Goal: Check status: Check status

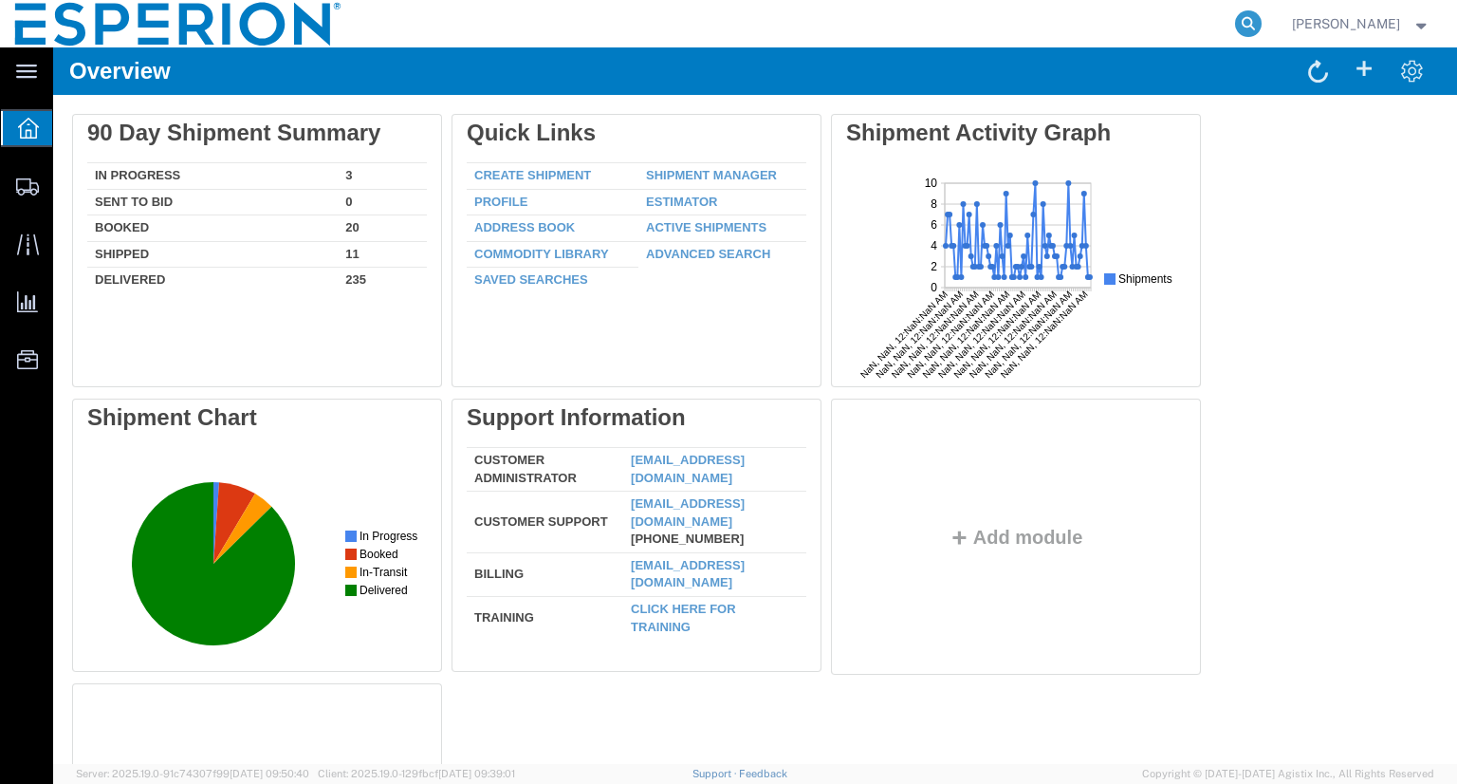
click at [1262, 21] on icon at bounding box center [1248, 23] width 27 height 27
click at [1142, 31] on input "search" at bounding box center [946, 24] width 577 height 46
paste input "51097957"
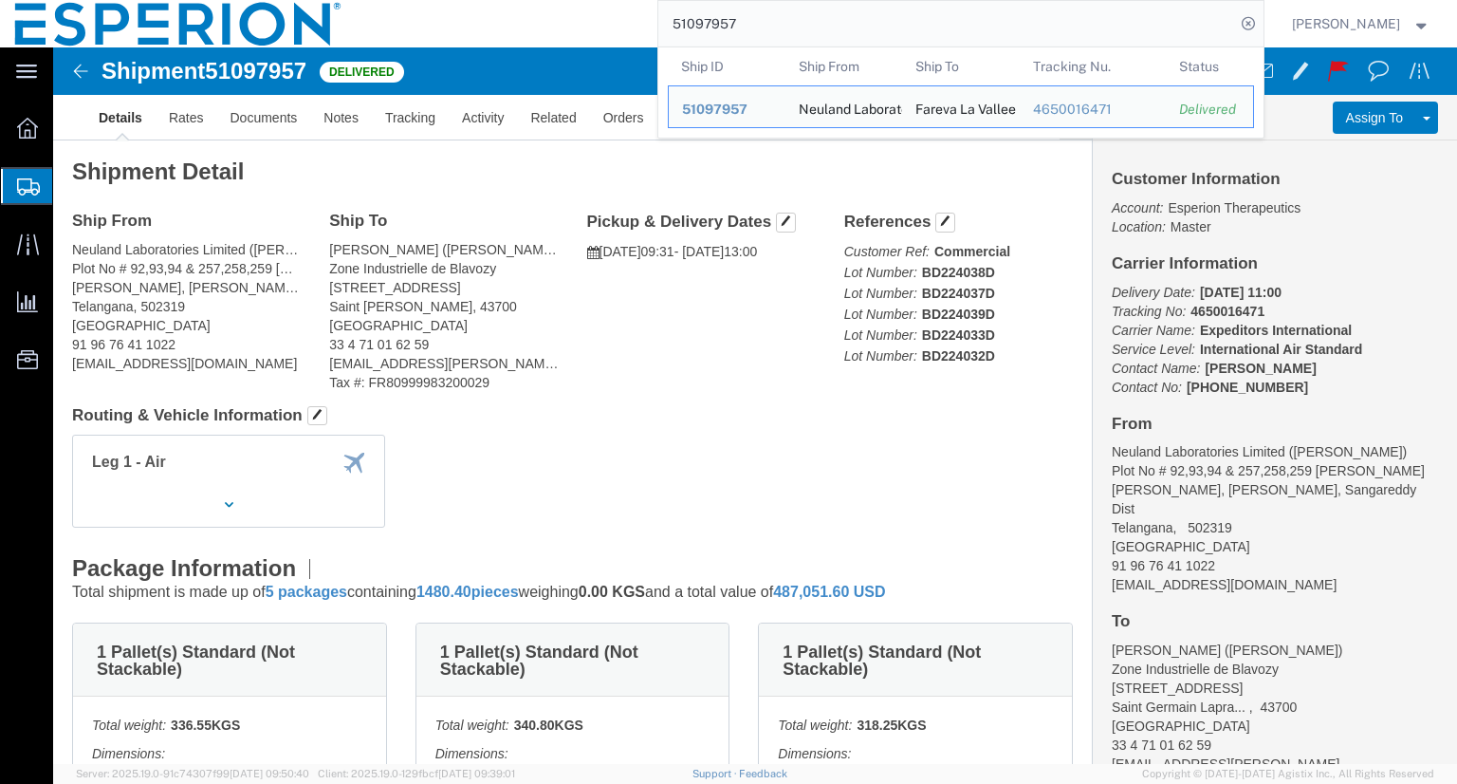
click h4 "Routing & Vehicle Information"
drag, startPoint x: 729, startPoint y: 22, endPoint x: 676, endPoint y: 23, distance: 52.2
click at [678, 16] on div "51097957 Ship ID Ship From Ship To Tracking Nu. Status Ship ID 51097957 Ship Fr…" at bounding box center [810, 23] width 907 height 47
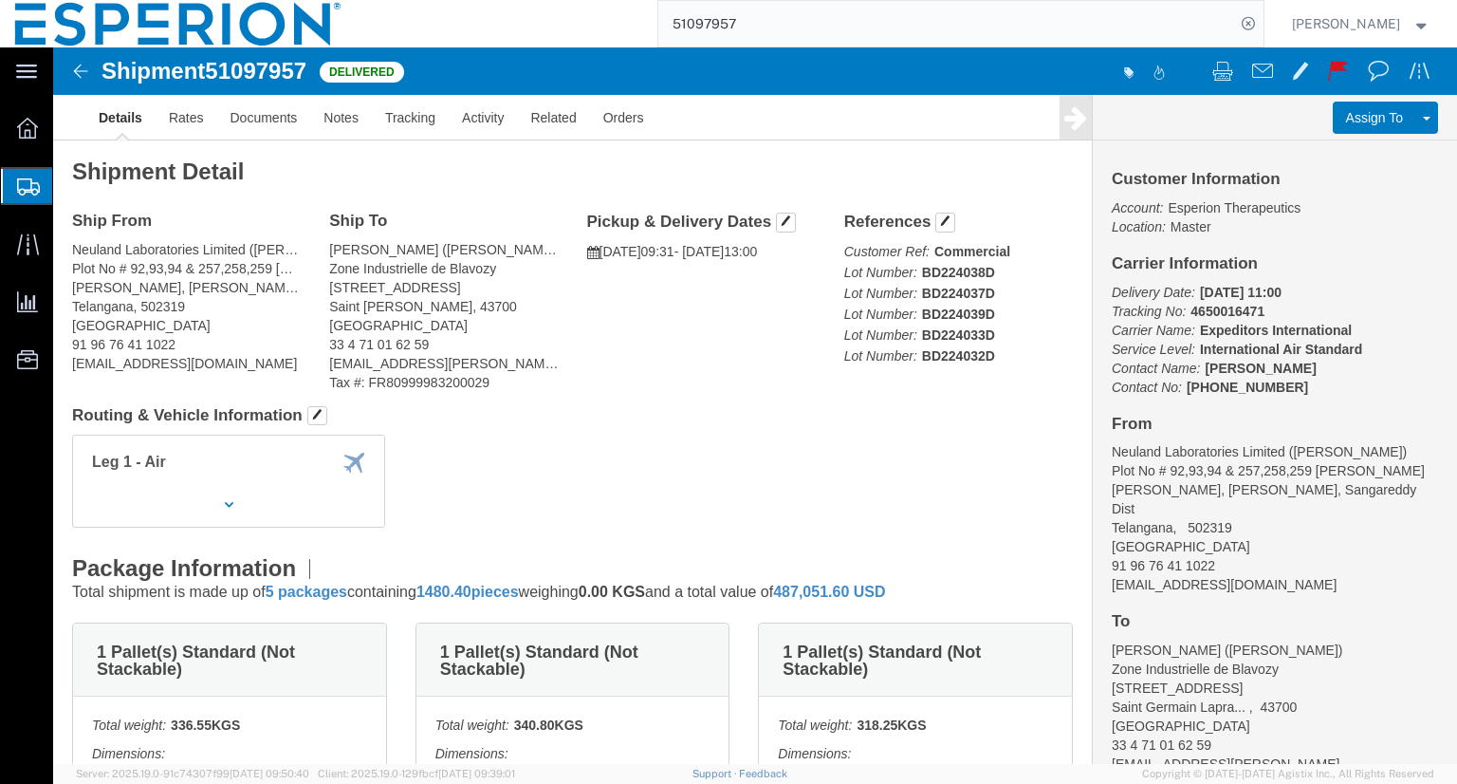
paste input "48432771"
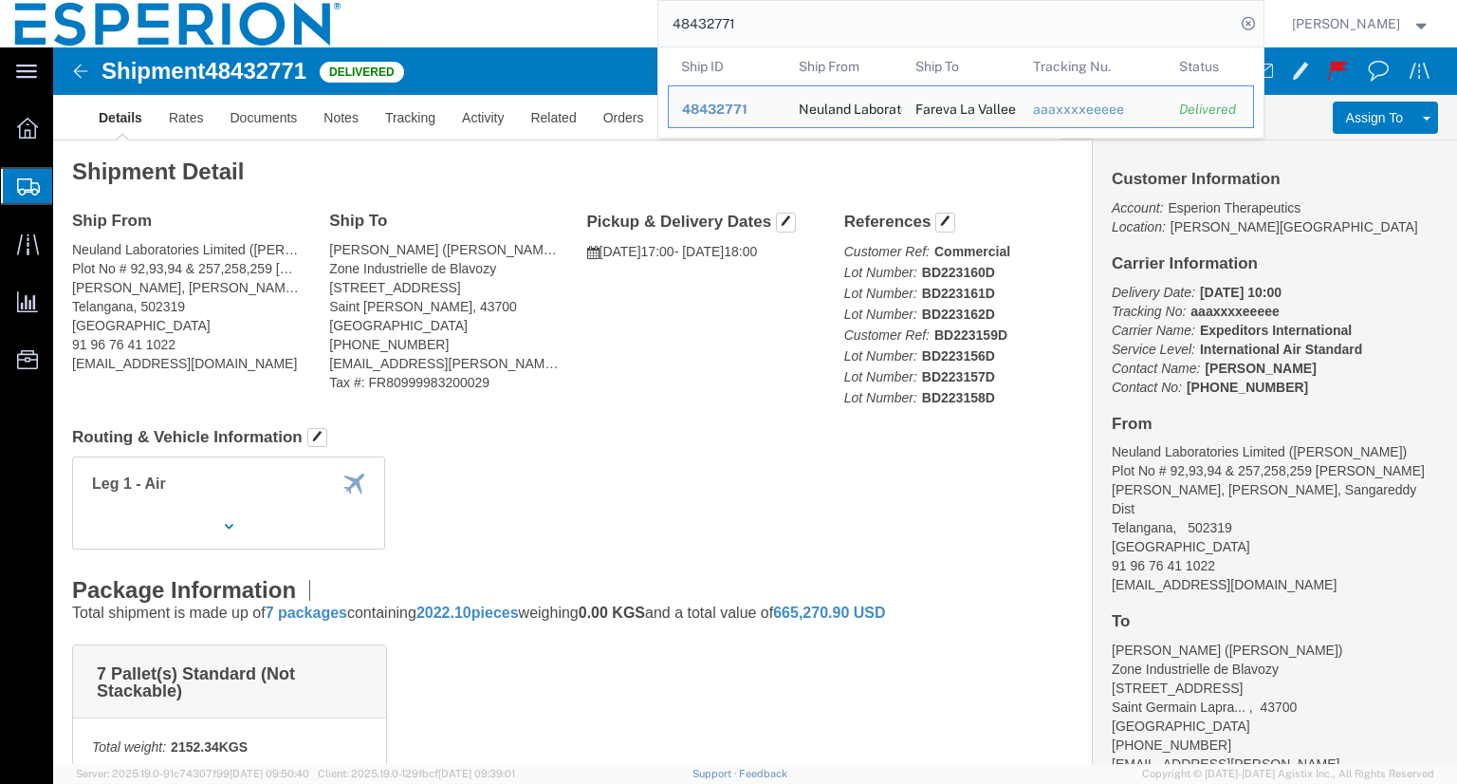
click h4 "Routing & Vehicle Information"
drag, startPoint x: 784, startPoint y: 32, endPoint x: 622, endPoint y: 31, distance: 161.3
click at [619, 24] on div "48432771 Ship ID Ship From Ship To Tracking Nu. Status Ship ID 48432771 Ship Fr…" at bounding box center [810, 23] width 907 height 47
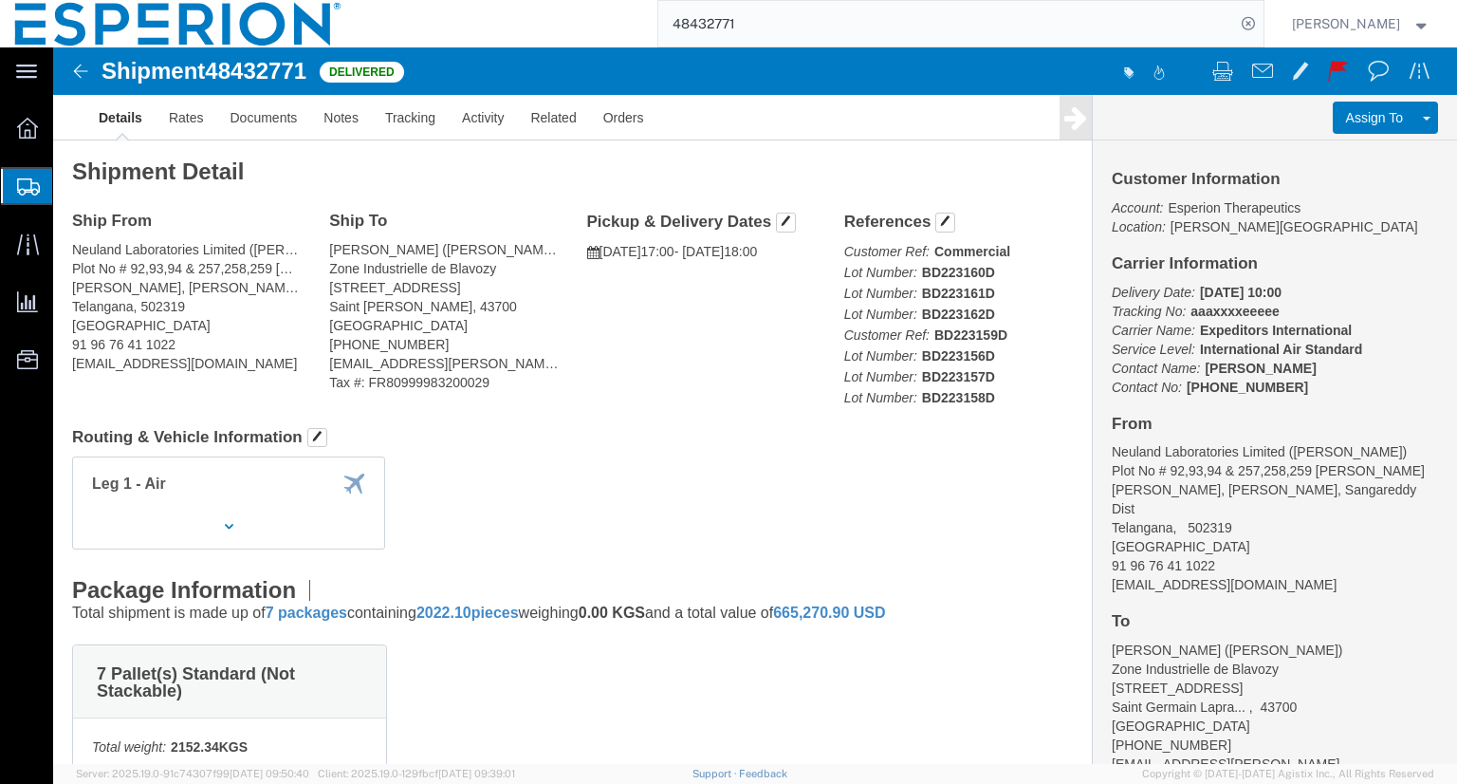
paste input "51097957"
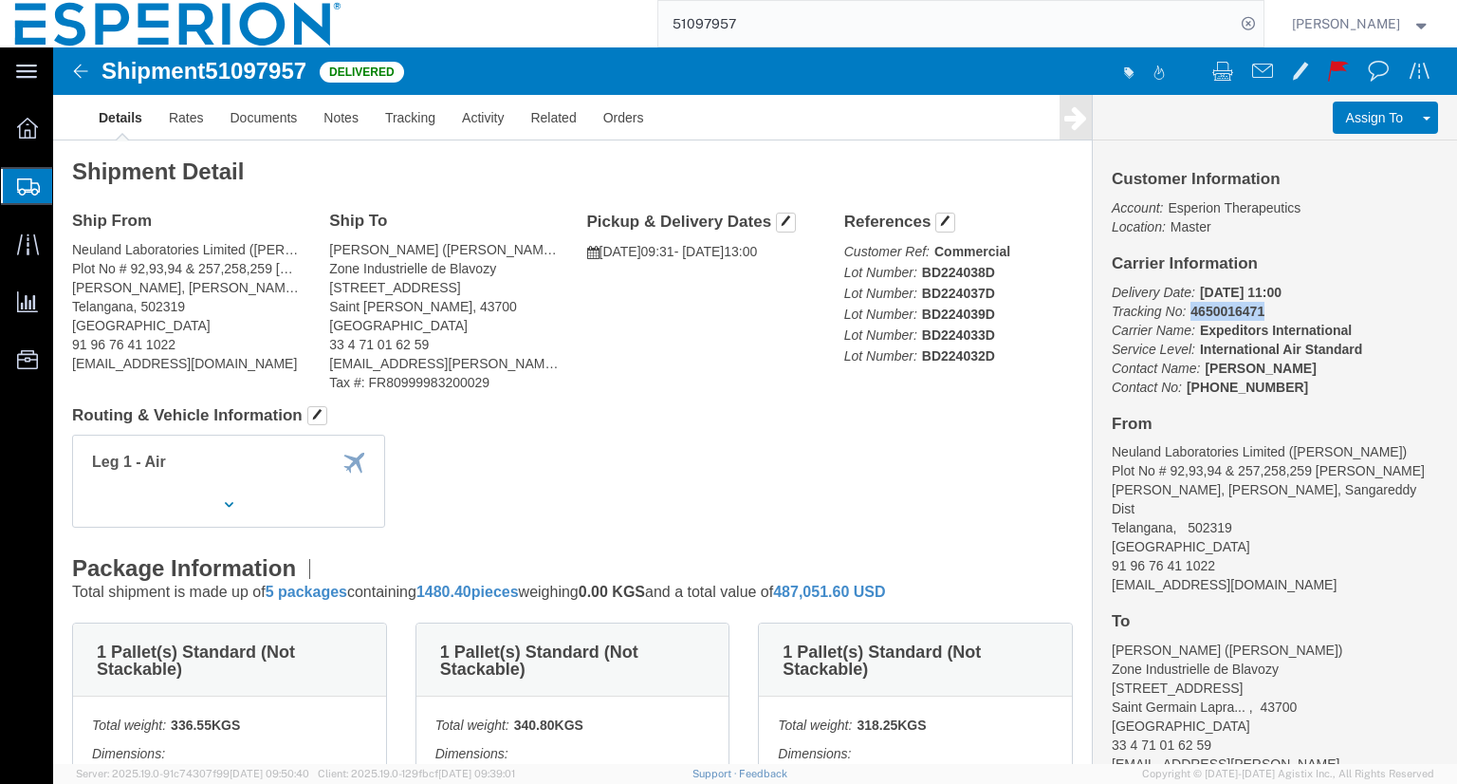
drag, startPoint x: 1204, startPoint y: 259, endPoint x: 1128, endPoint y: 268, distance: 76.4
click p "Delivery Date: 04/04/2024 11:00 Tracking No: 4650016471 Carrier Name: Expeditor…"
copy b "4650016471"
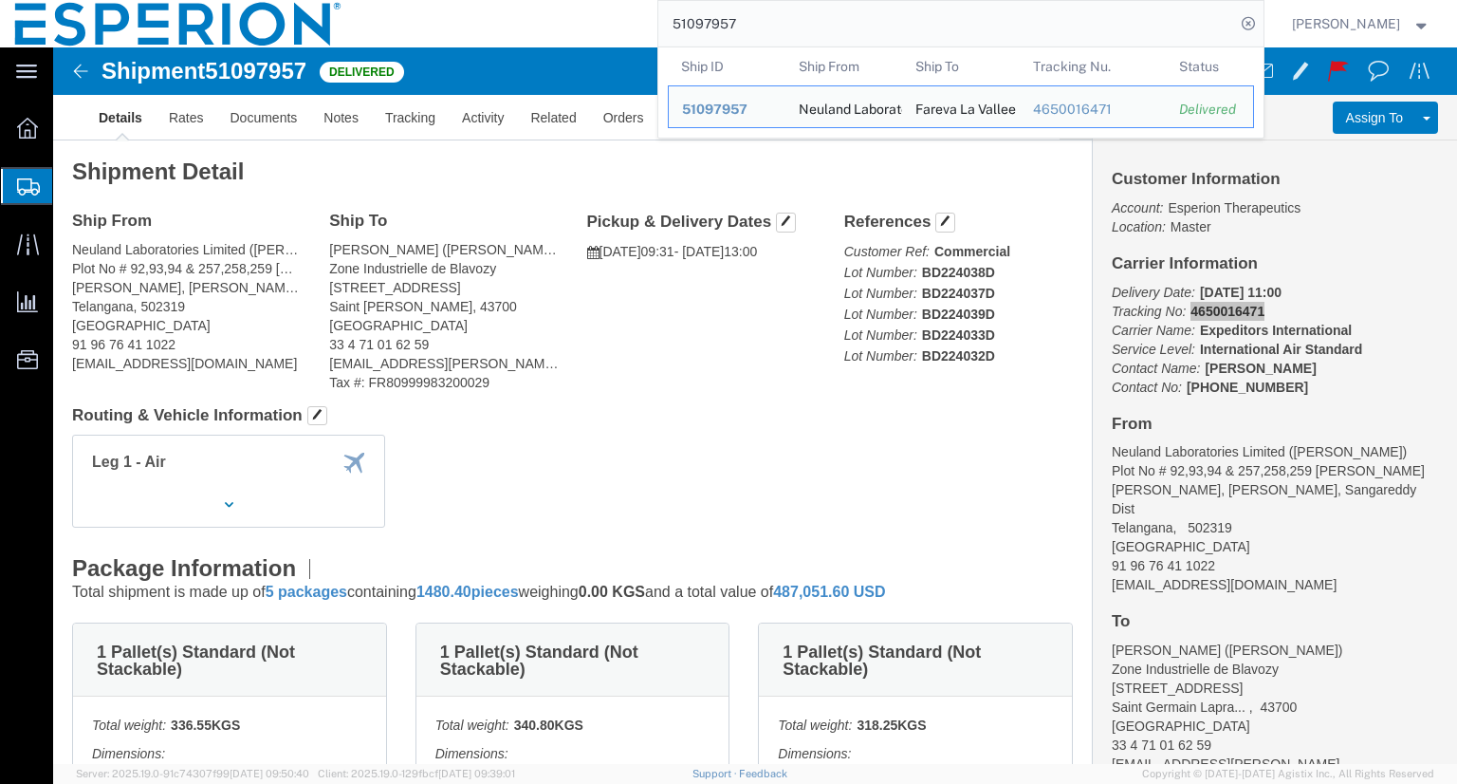
drag, startPoint x: 785, startPoint y: 33, endPoint x: 681, endPoint y: 38, distance: 103.5
click at [681, 38] on input "51097957" at bounding box center [946, 24] width 577 height 46
paste input "49693920"
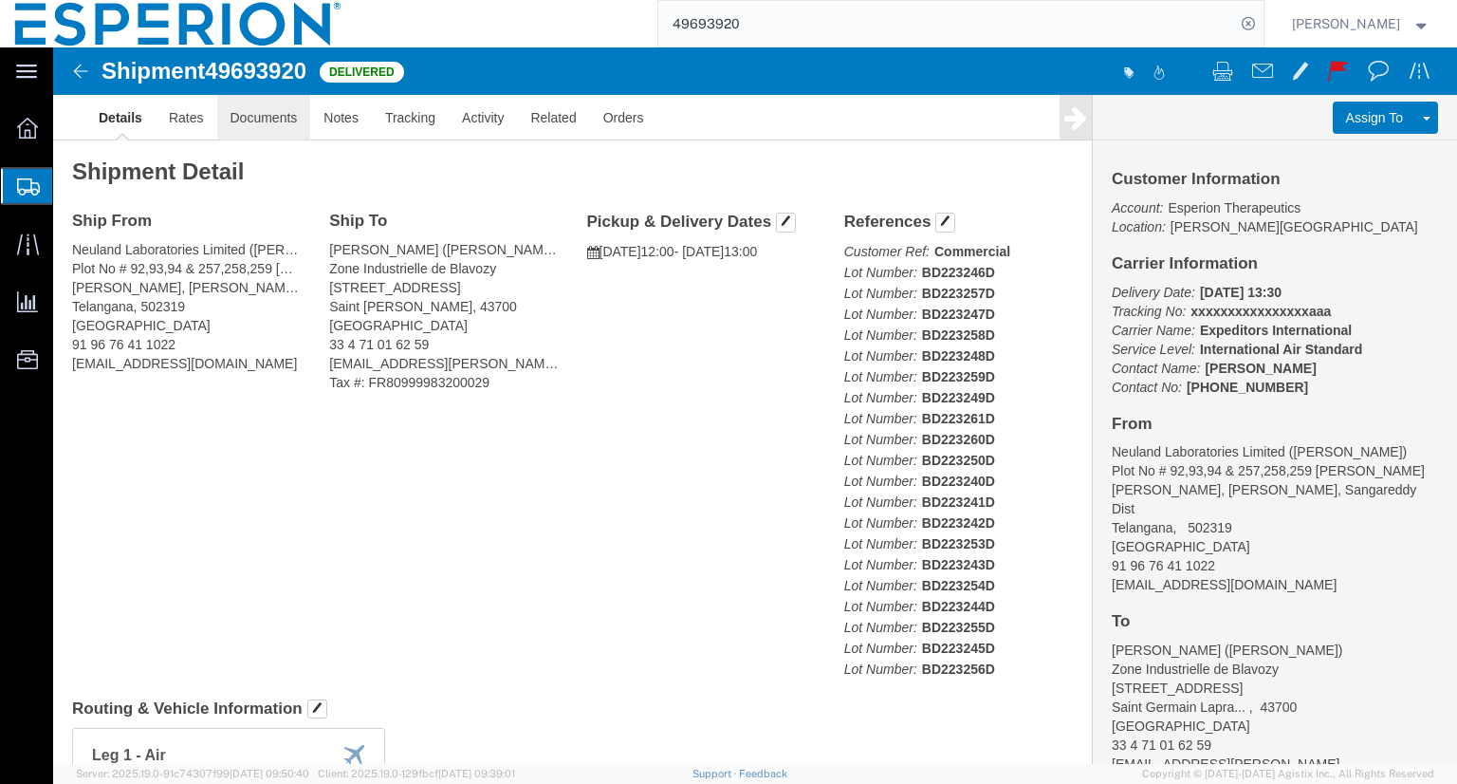
click link "Documents"
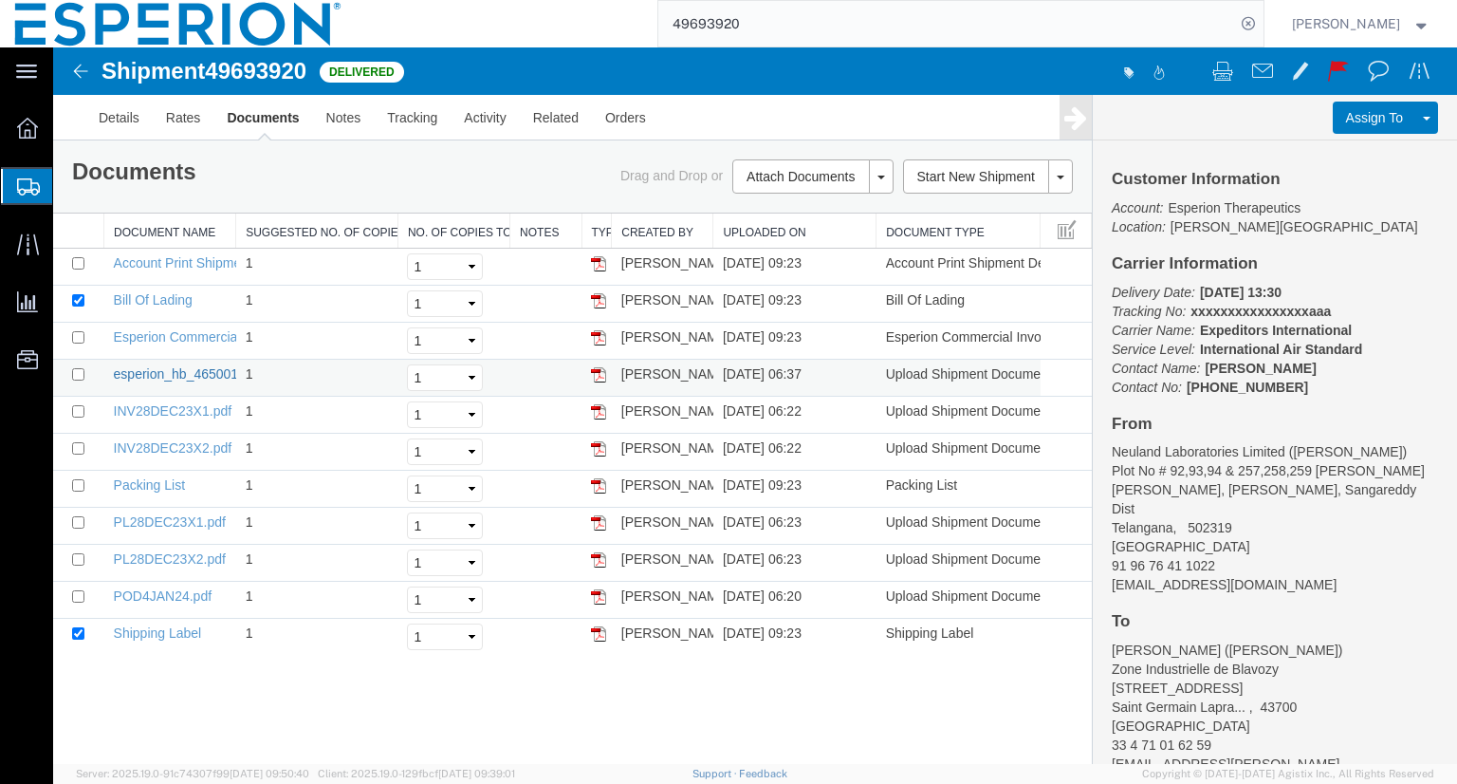
click at [163, 374] on link "esperion_hb_4650016088__hyderabad_lys__6.pdf" at bounding box center [264, 373] width 300 height 15
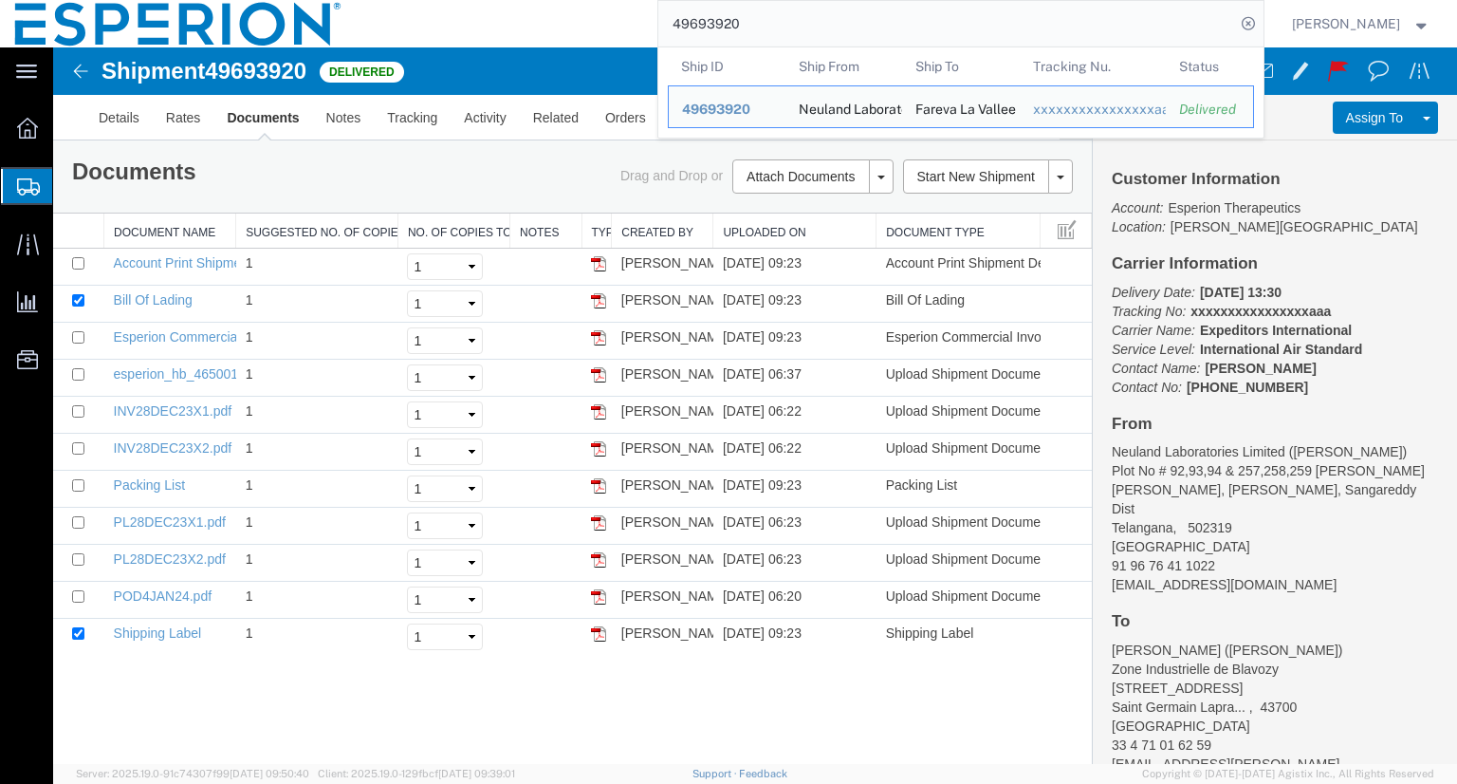
drag, startPoint x: 771, startPoint y: 23, endPoint x: 694, endPoint y: 41, distance: 78.9
click at [687, 40] on input "49693920" at bounding box center [946, 24] width 577 height 46
paste input "52359362"
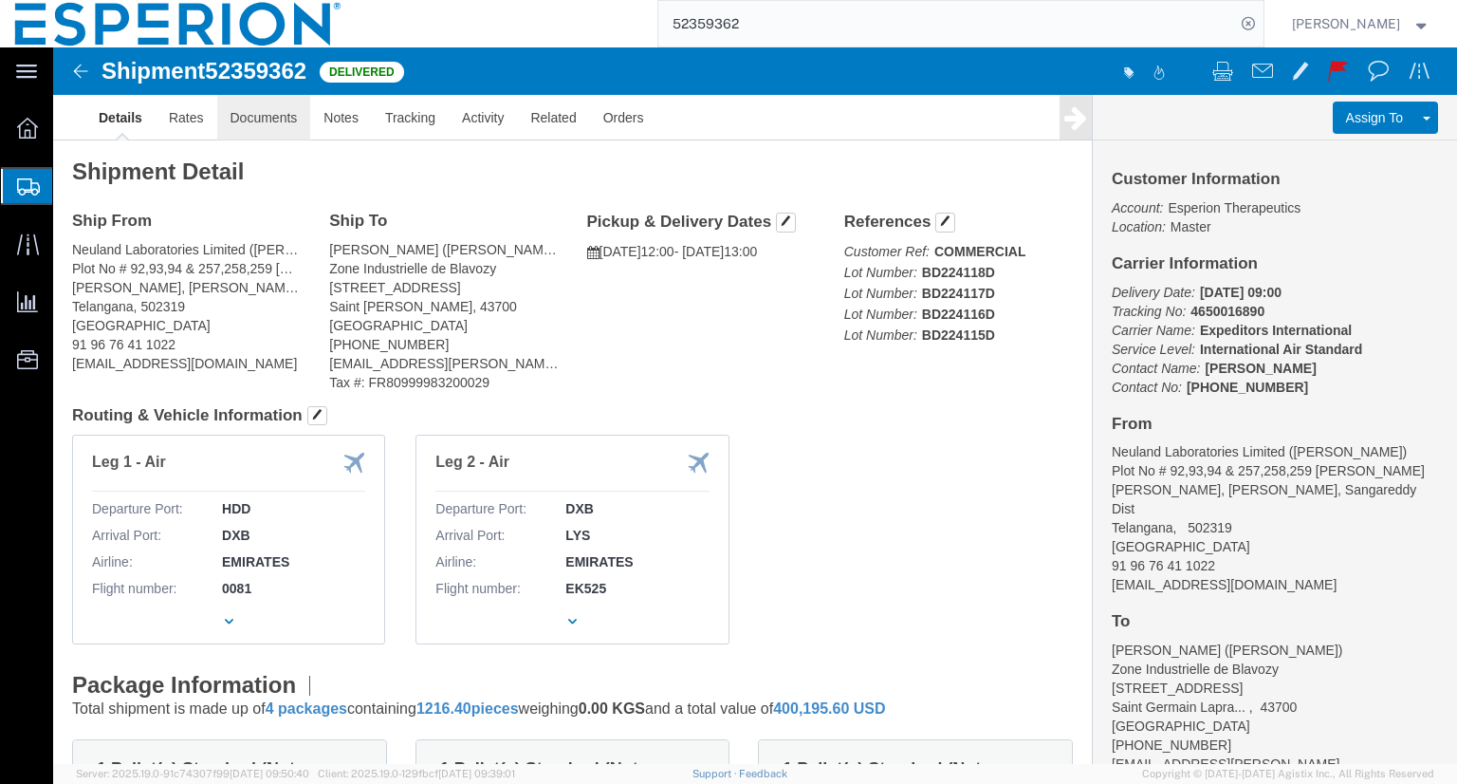
click link "Documents"
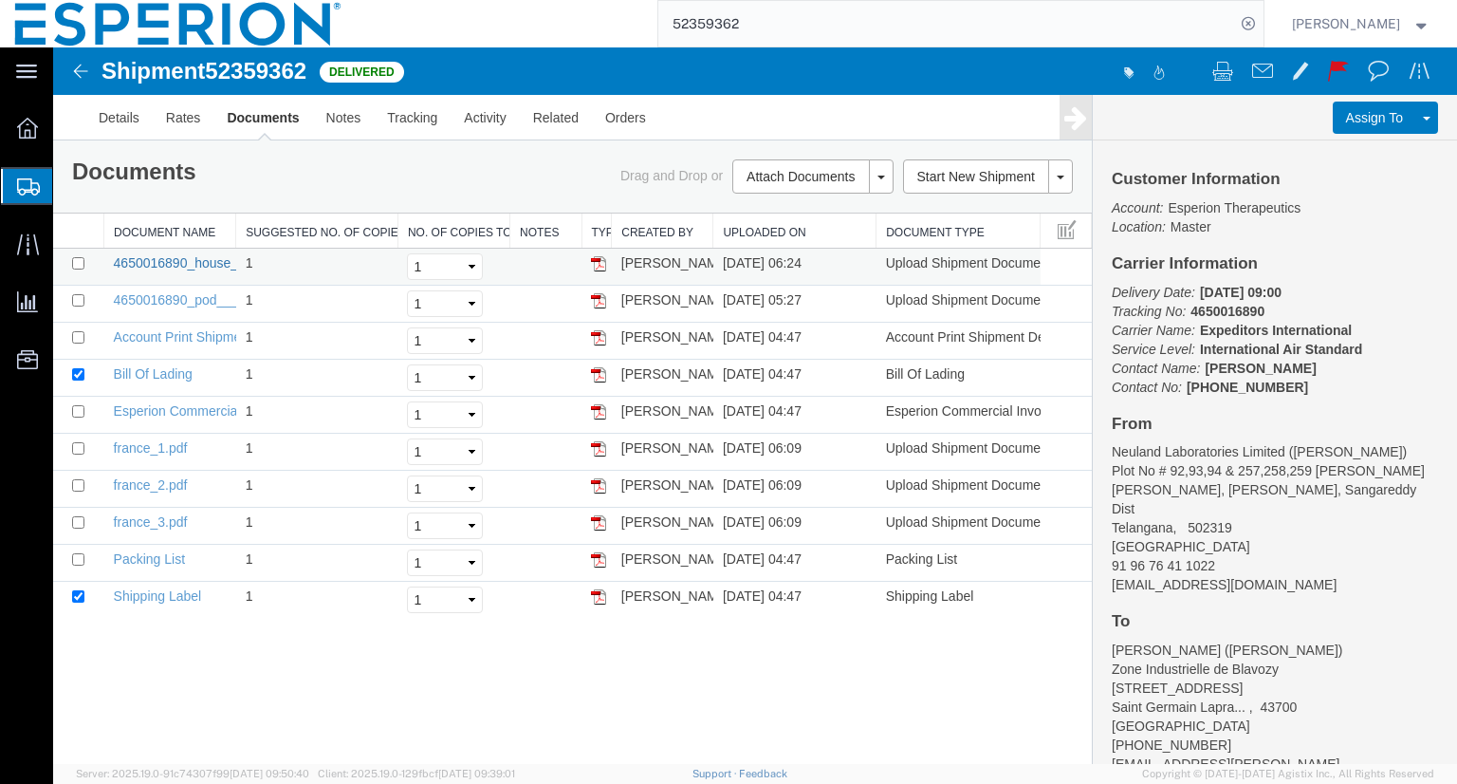
click at [155, 258] on link "4650016890_house_airway_bill___unrated.pdf" at bounding box center [252, 262] width 276 height 15
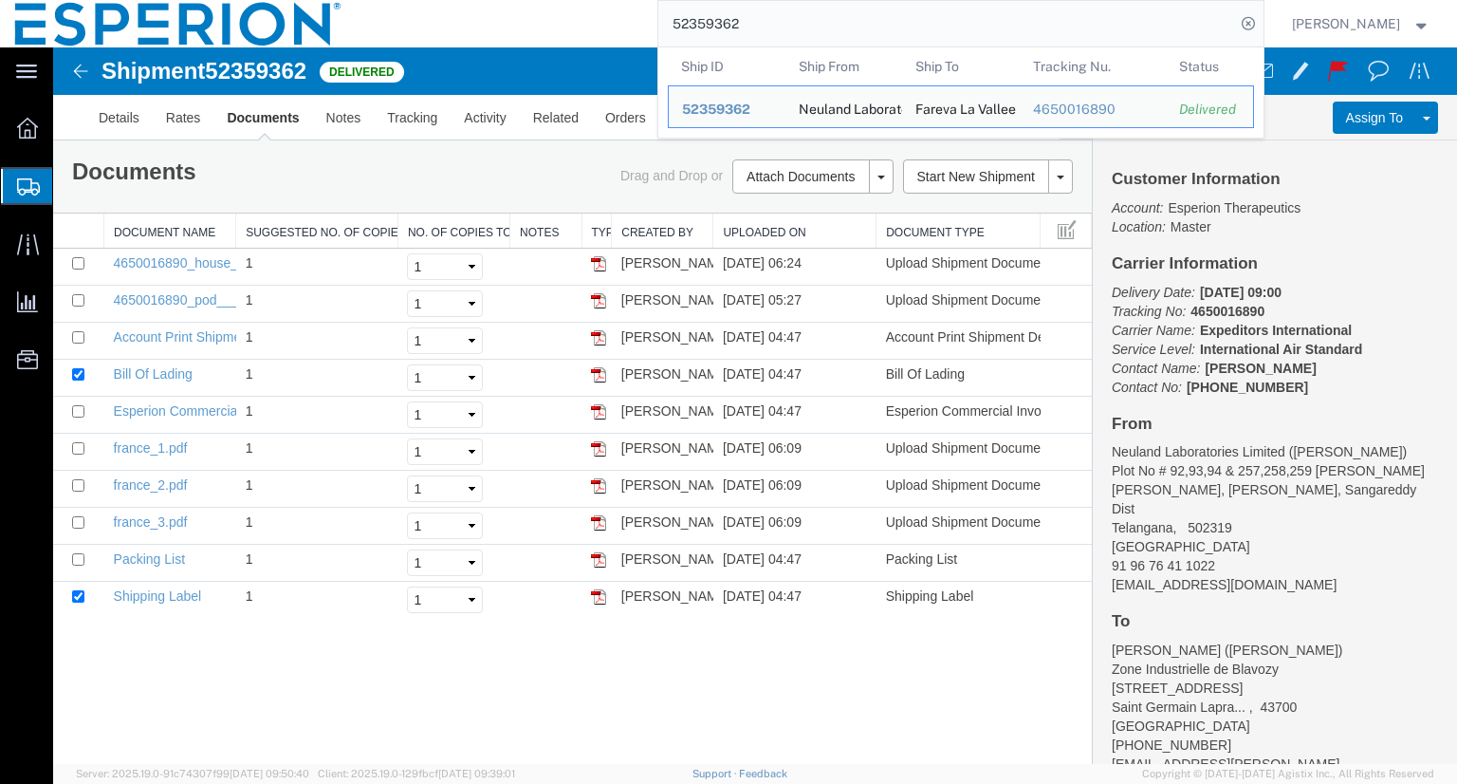
drag, startPoint x: 766, startPoint y: 33, endPoint x: 623, endPoint y: 15, distance: 143.4
click at [624, 15] on div "52359362 Ship ID Ship From Ship To Tracking Nu. Status Ship ID 52359362 Ship Fr…" at bounding box center [810, 23] width 907 height 47
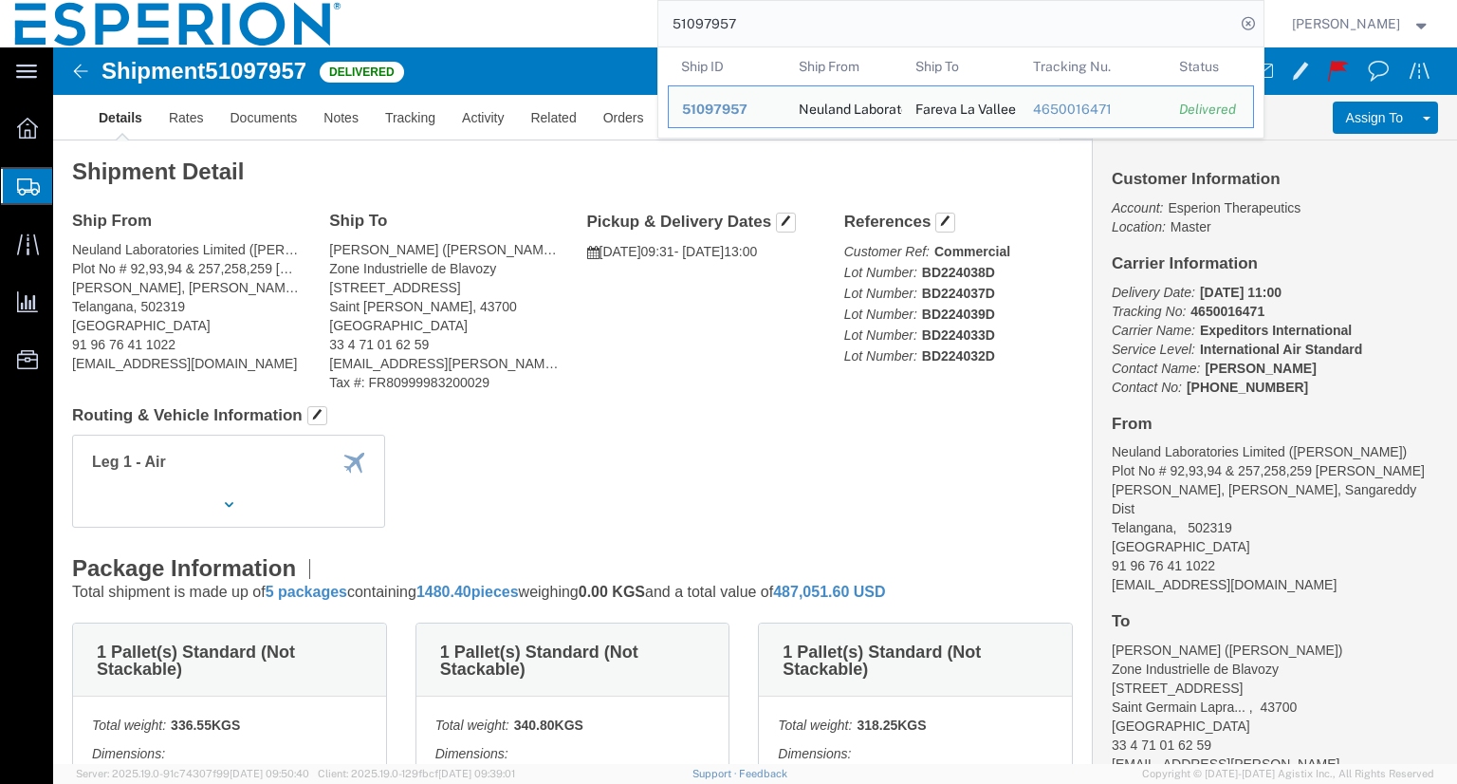
drag, startPoint x: 770, startPoint y: 26, endPoint x: 586, endPoint y: 22, distance: 184.1
click at [586, 22] on div "51097957 Ship ID Ship From Ship To Tracking Nu. Status Ship ID 51097957 Ship Fr…" at bounding box center [810, 23] width 907 height 47
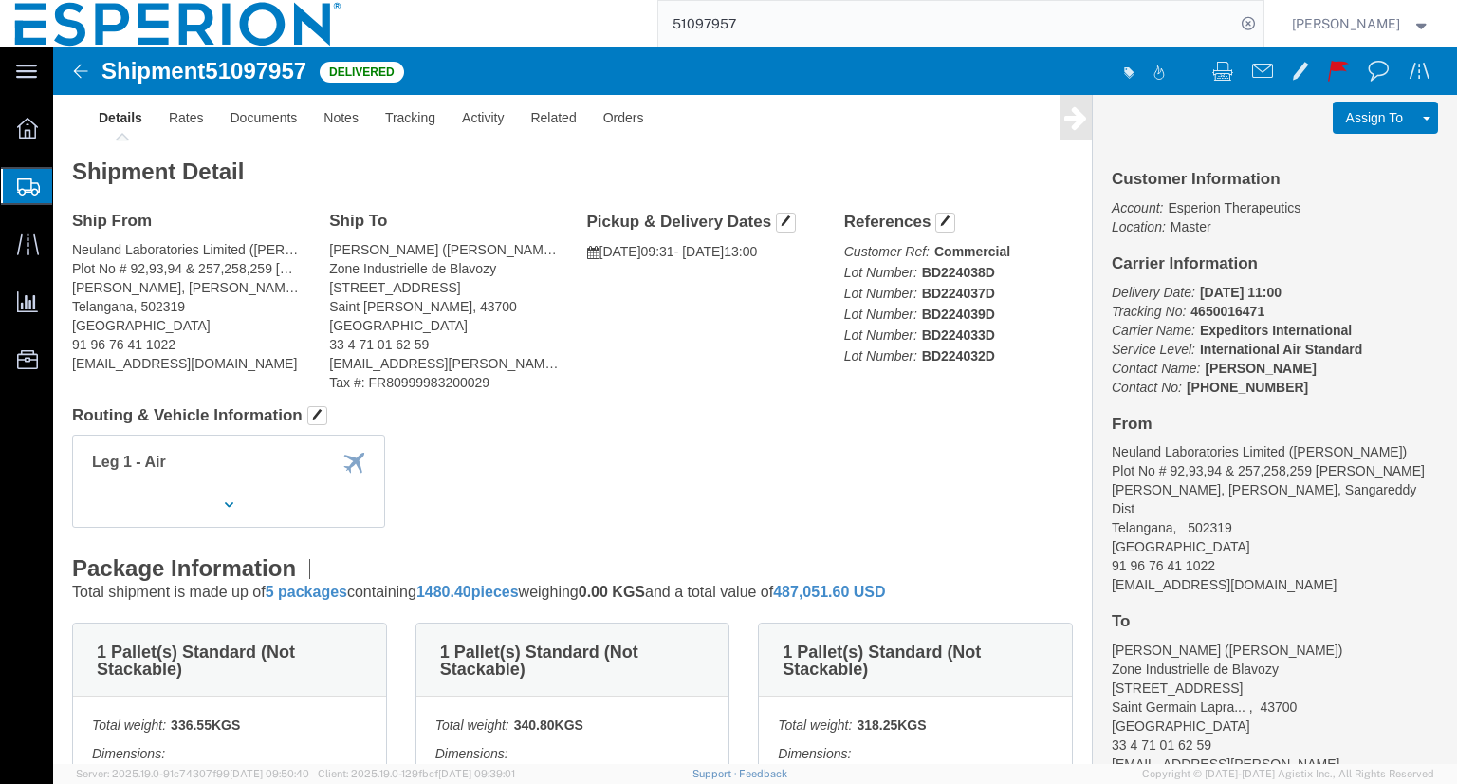
paste input "48432771"
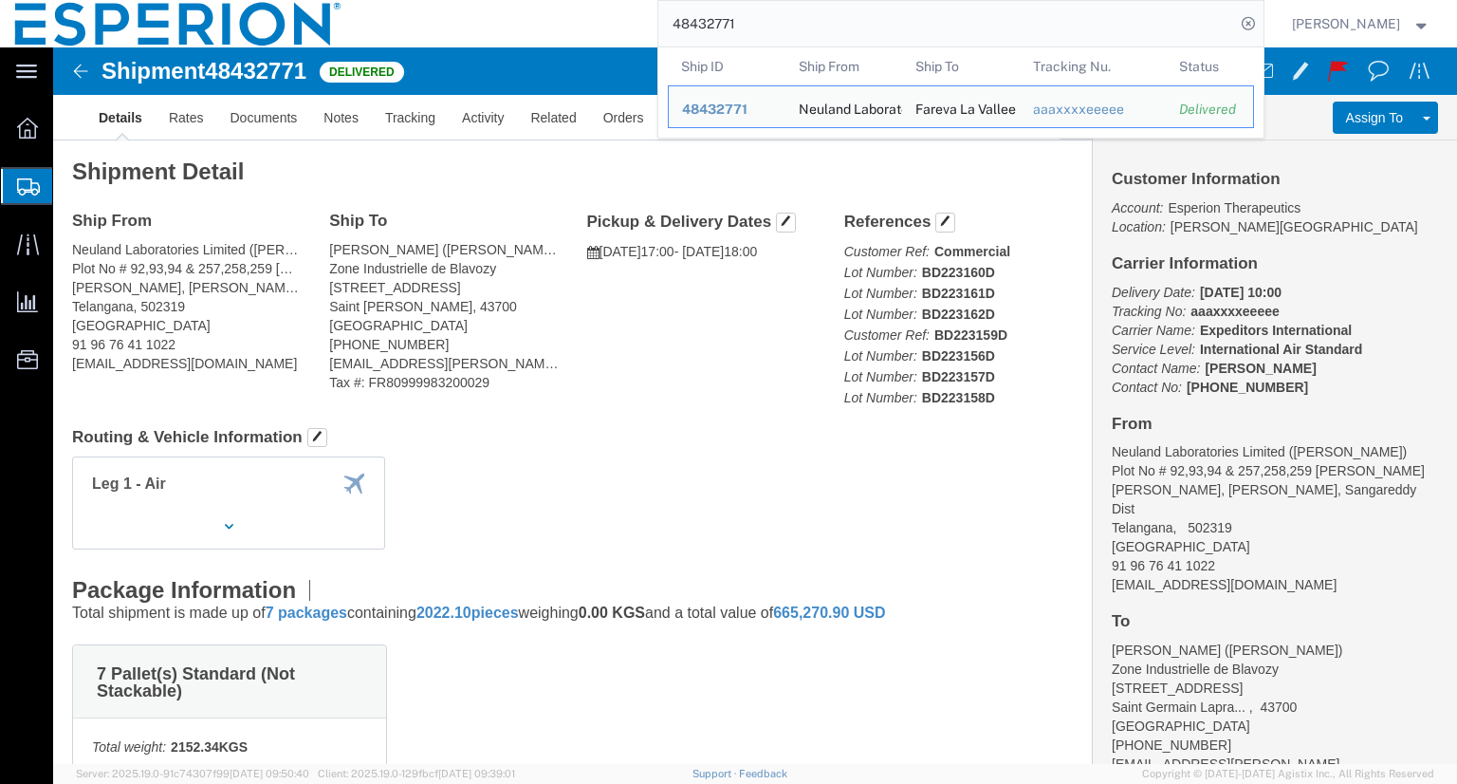
drag, startPoint x: 767, startPoint y: 24, endPoint x: 701, endPoint y: 37, distance: 67.7
click at [687, 25] on input "48432771" at bounding box center [946, 24] width 577 height 46
paste input "9693920"
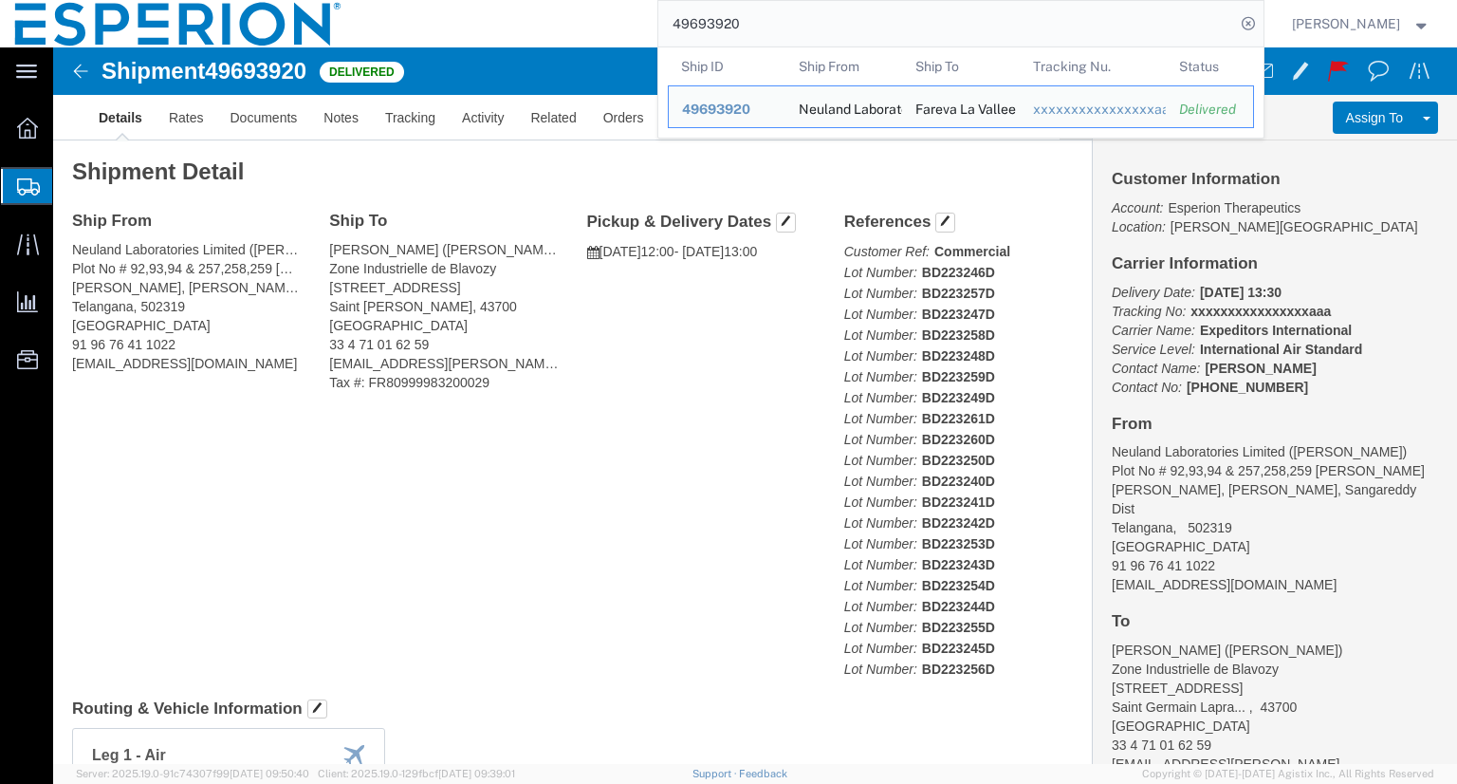
drag, startPoint x: 806, startPoint y: 24, endPoint x: 623, endPoint y: 25, distance: 183.1
click at [627, 28] on div "49693920 Ship ID Ship From Ship To Tracking Nu. Status Ship ID 49693920 Ship Fr…" at bounding box center [810, 23] width 907 height 47
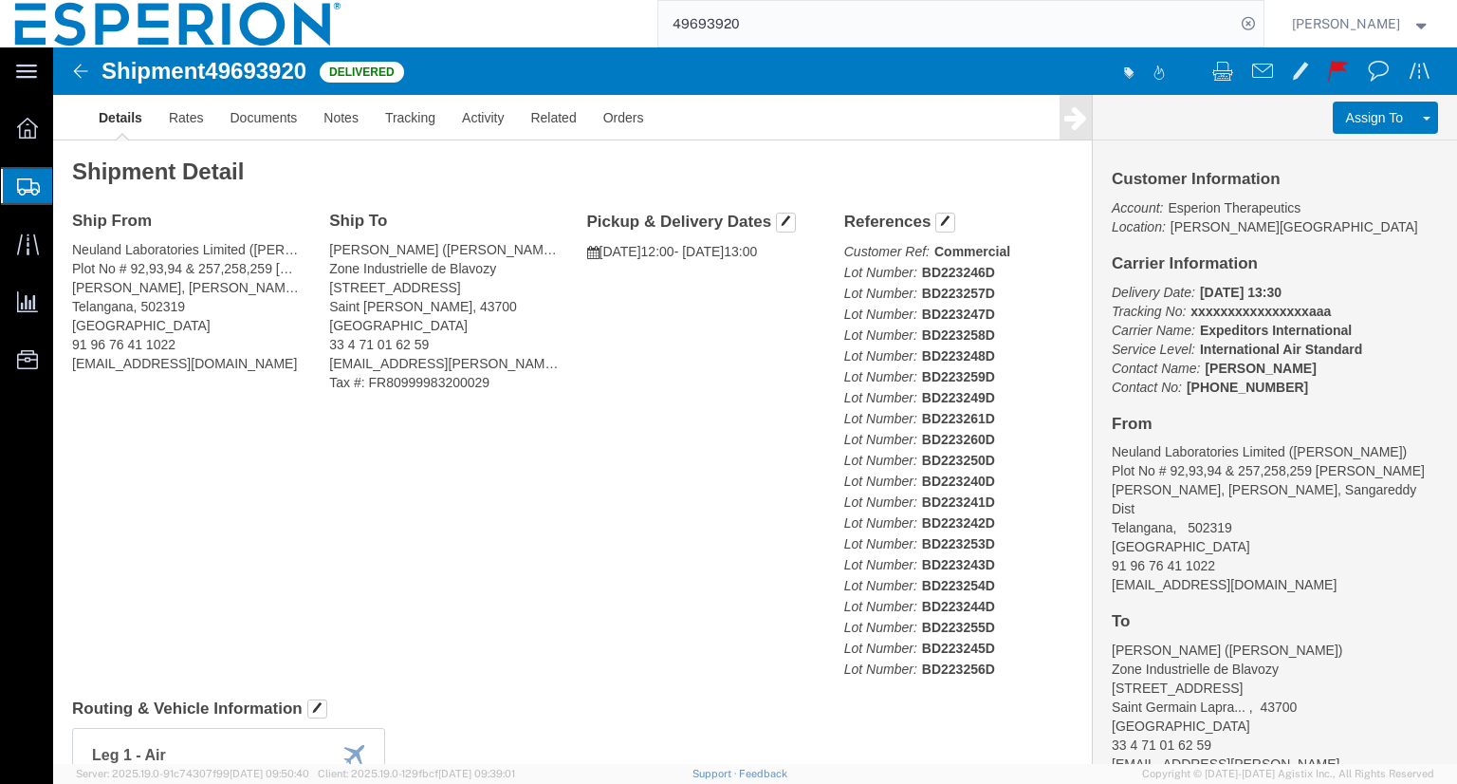
paste input "8432771"
type input "48432771"
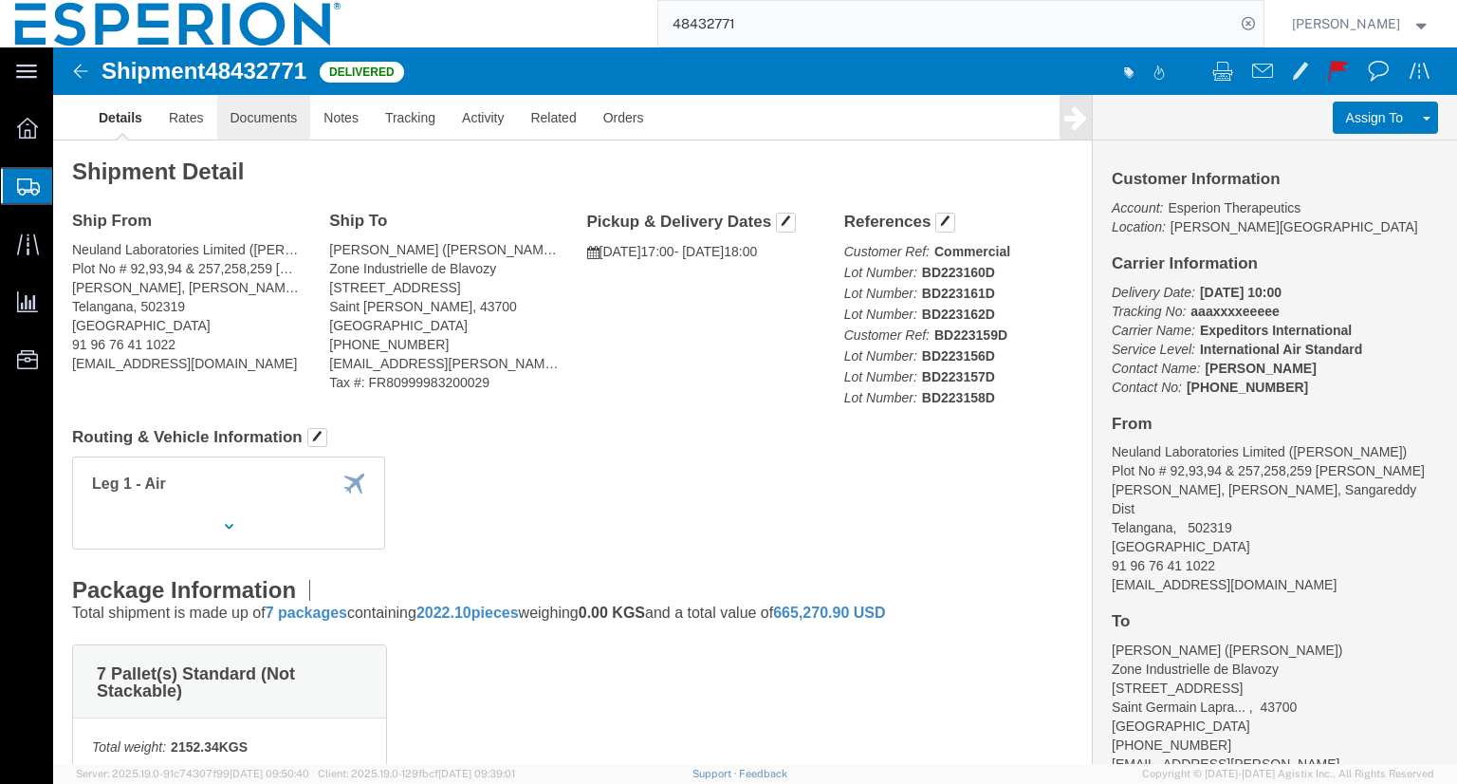
click link "Documents"
